Goal: Information Seeking & Learning: Learn about a topic

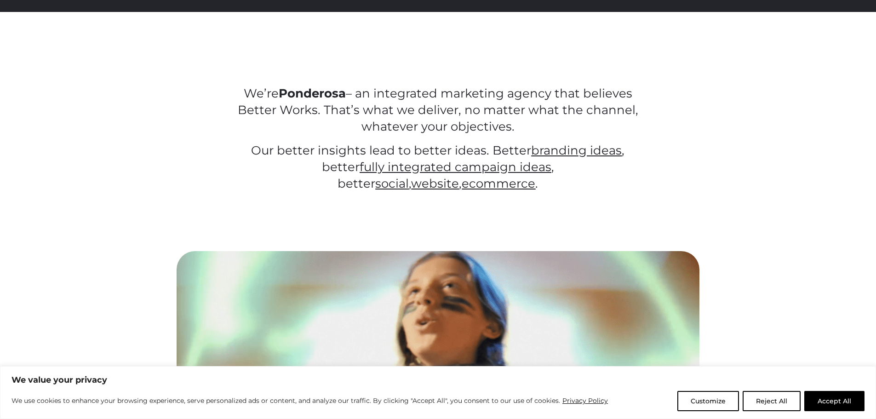
scroll to position [368, 0]
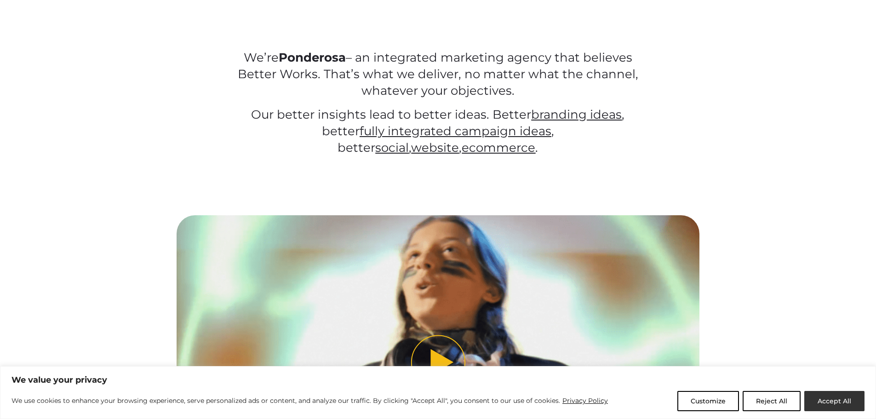
click at [831, 399] on button "Accept All" at bounding box center [835, 401] width 60 height 20
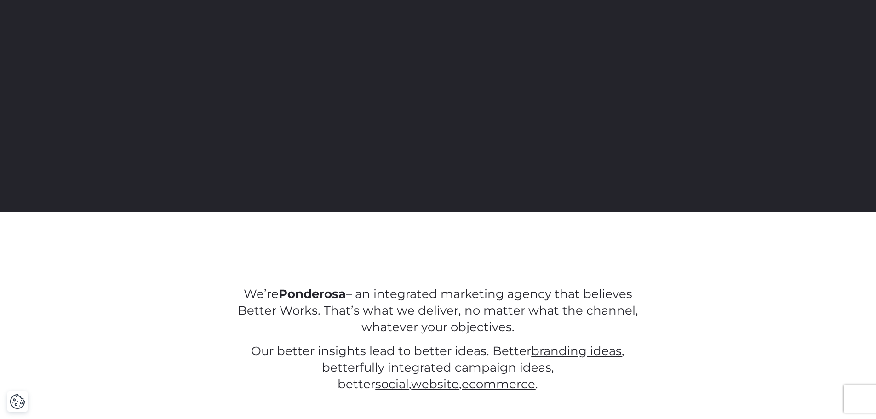
scroll to position [0, 0]
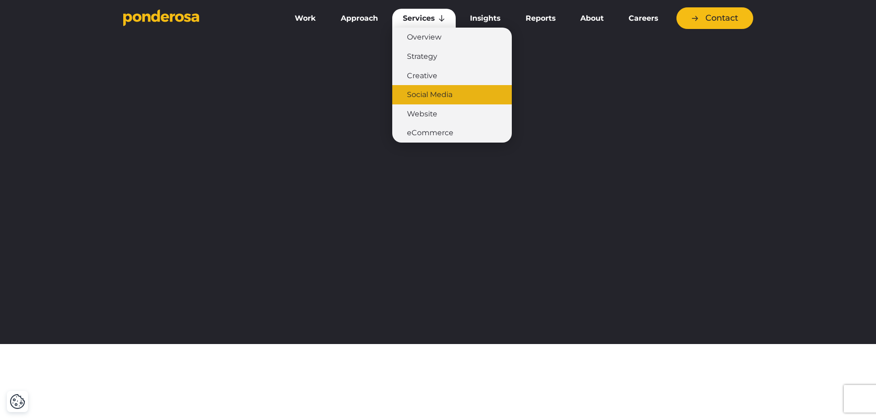
click at [435, 89] on link "Social Media" at bounding box center [452, 94] width 120 height 19
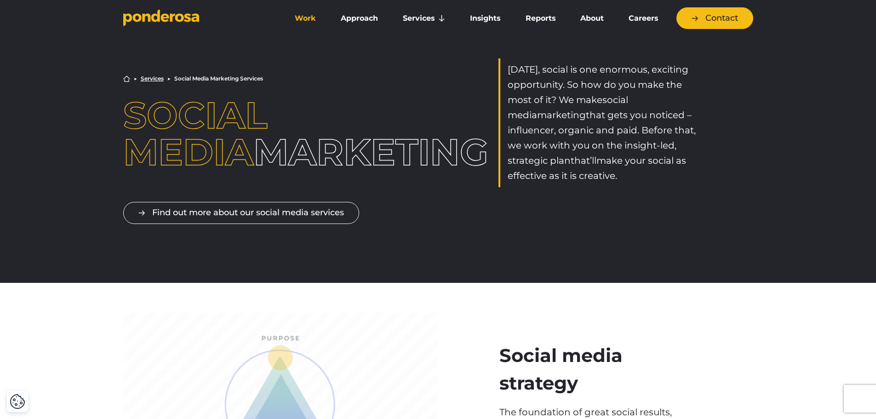
click at [303, 20] on link "Work" at bounding box center [305, 18] width 42 height 19
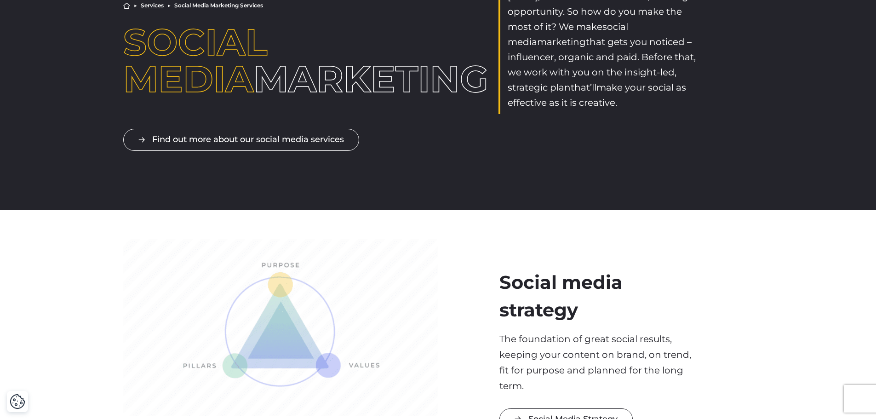
scroll to position [230, 0]
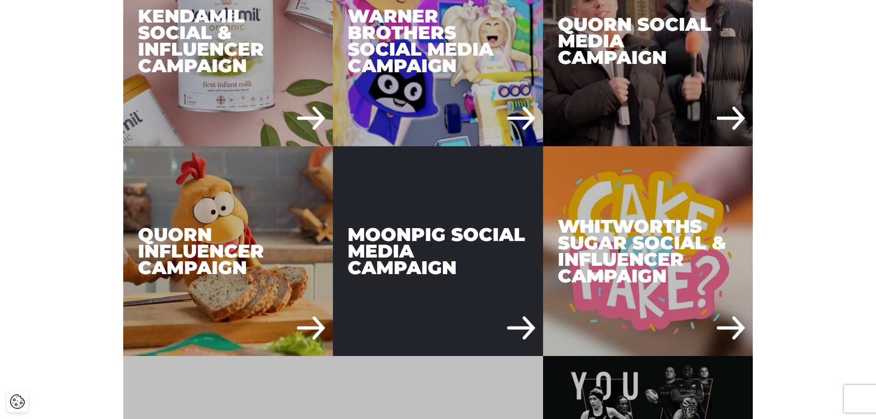
scroll to position [1518, 0]
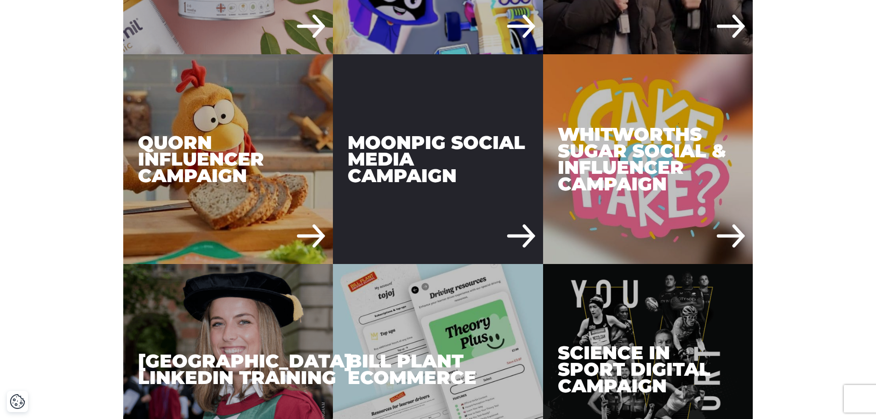
click at [444, 221] on div "Moonpig Social Media Campaign" at bounding box center [438, 159] width 210 height 210
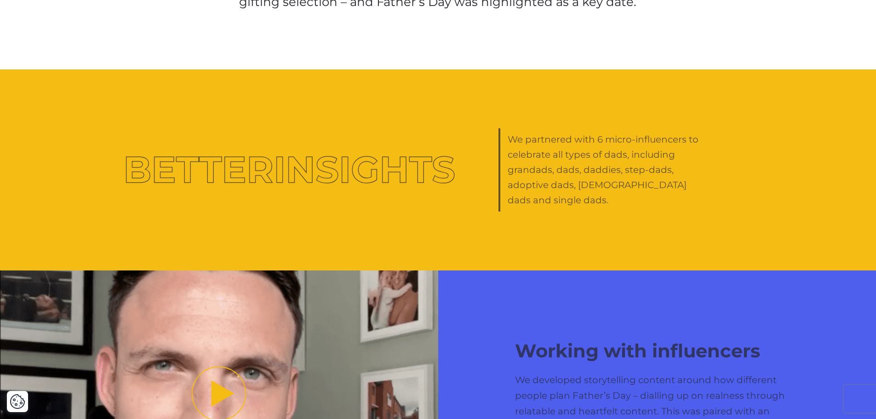
scroll to position [1058, 0]
